Goal: Information Seeking & Learning: Learn about a topic

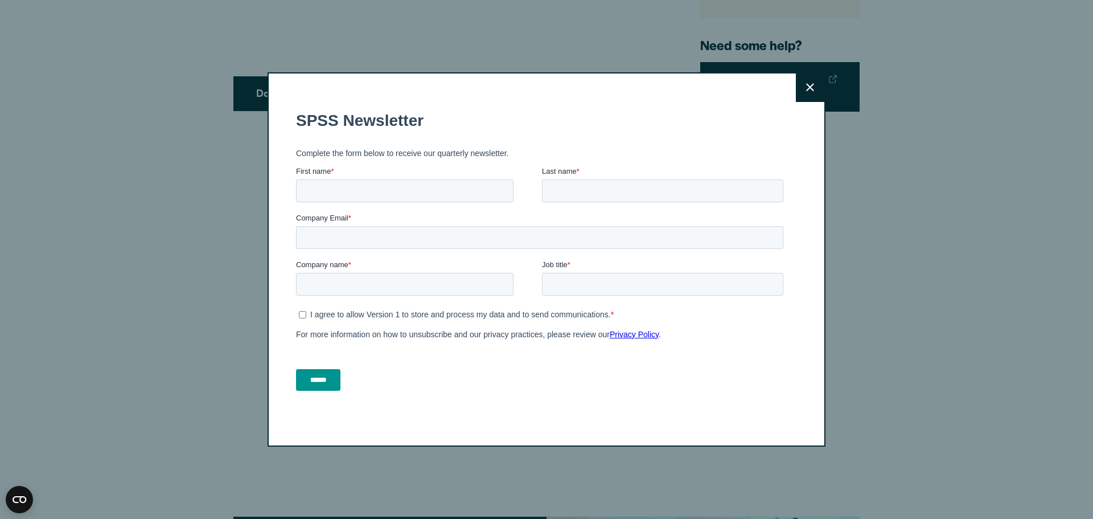
click at [810, 90] on icon at bounding box center [810, 87] width 8 height 9
click at [811, 91] on button "Close" at bounding box center [810, 87] width 28 height 28
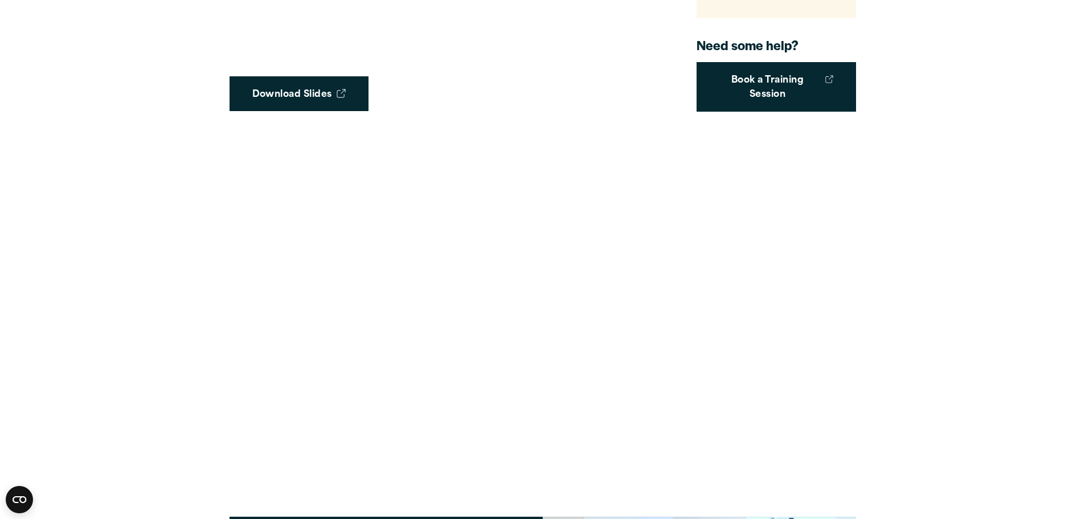
click at [942, 334] on article "Tech Tips Heat Maps This tech tip shows how to run a heat map. In IBM SPSS Stat…" at bounding box center [542, 379] width 1085 height 2178
click at [906, 84] on article "Tech Tips Heat Maps This tech tip shows how to run a heat map. In IBM SPSS Stat…" at bounding box center [542, 379] width 1085 height 2178
click at [1002, 257] on article "Tech Tips Heat Maps This tech tip shows how to run a heat map. In IBM SPSS Stat…" at bounding box center [542, 379] width 1085 height 2178
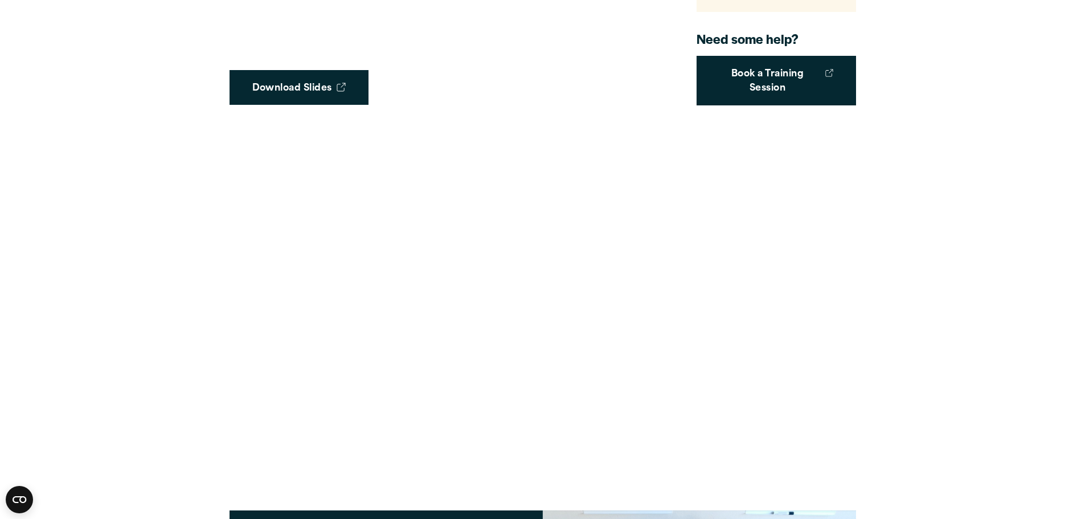
scroll to position [797, 0]
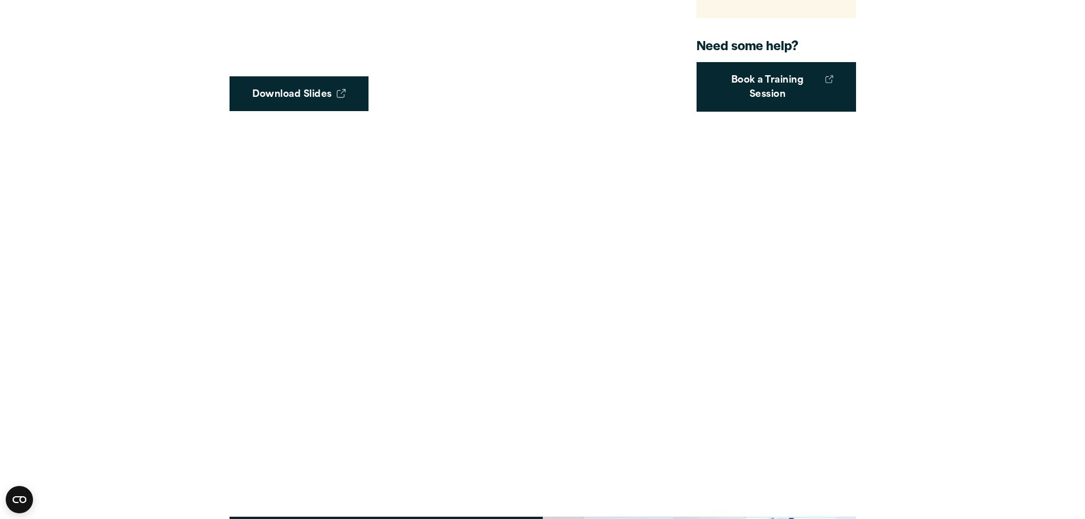
click at [917, 308] on article "Tech Tips Heat Maps This tech tip shows how to run a heat map. In IBM SPSS Stat…" at bounding box center [542, 379] width 1085 height 2178
click at [915, 291] on article "Tech Tips Heat Maps This tech tip shows how to run a heat map. In IBM SPSS Stat…" at bounding box center [542, 379] width 1085 height 2178
click at [887, 296] on article "Tech Tips Heat Maps This tech tip shows how to run a heat map. In IBM SPSS Stat…" at bounding box center [542, 379] width 1085 height 2178
click at [935, 286] on article "Tech Tips Heat Maps This tech tip shows how to run a heat map. In IBM SPSS Stat…" at bounding box center [542, 379] width 1085 height 2178
click at [950, 266] on article "Tech Tips Heat Maps This tech tip shows how to run a heat map. In IBM SPSS Stat…" at bounding box center [542, 379] width 1085 height 2178
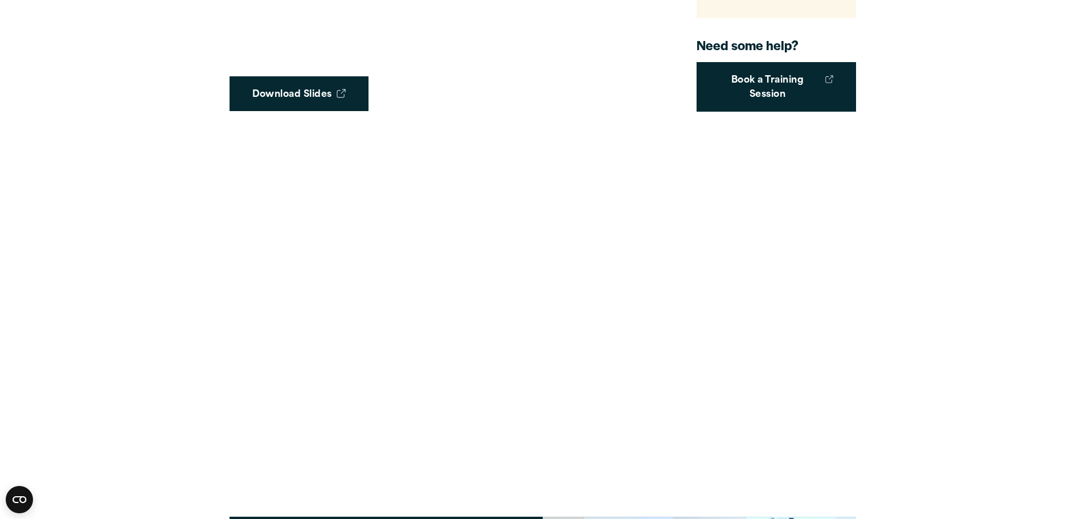
click at [1041, 187] on article "Tech Tips Heat Maps This tech tip shows how to run a heat map. In IBM SPSS Stat…" at bounding box center [542, 379] width 1085 height 2178
click at [968, 250] on article "Tech Tips Heat Maps This tech tip shows how to run a heat map. In IBM SPSS Stat…" at bounding box center [542, 379] width 1085 height 2178
click at [964, 228] on article "Tech Tips Heat Maps This tech tip shows how to run a heat map. In IBM SPSS Stat…" at bounding box center [542, 379] width 1085 height 2178
click at [967, 232] on article "Tech Tips Heat Maps This tech tip shows how to run a heat map. In IBM SPSS Stat…" at bounding box center [542, 379] width 1085 height 2178
click at [931, 454] on article "Tech Tips Heat Maps This tech tip shows how to run a heat map. In IBM SPSS Stat…" at bounding box center [542, 379] width 1085 height 2178
